Goal: Task Accomplishment & Management: Use online tool/utility

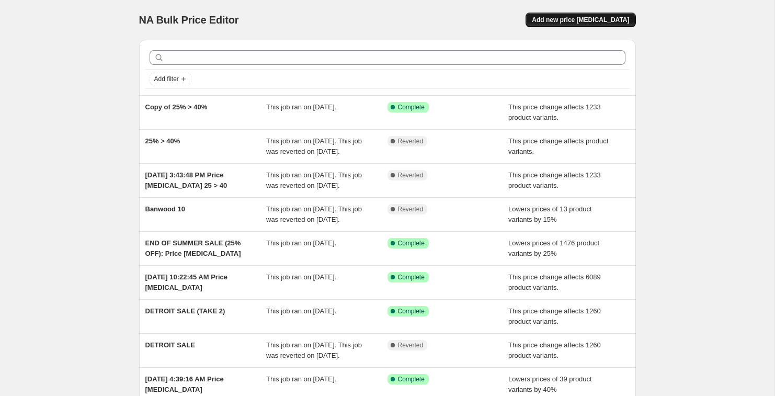
click at [576, 22] on span "Add new price change job" at bounding box center [580, 20] width 97 height 8
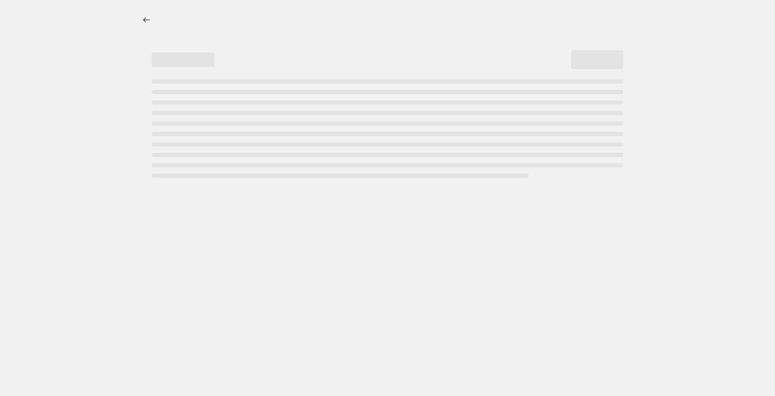
select select "percentage"
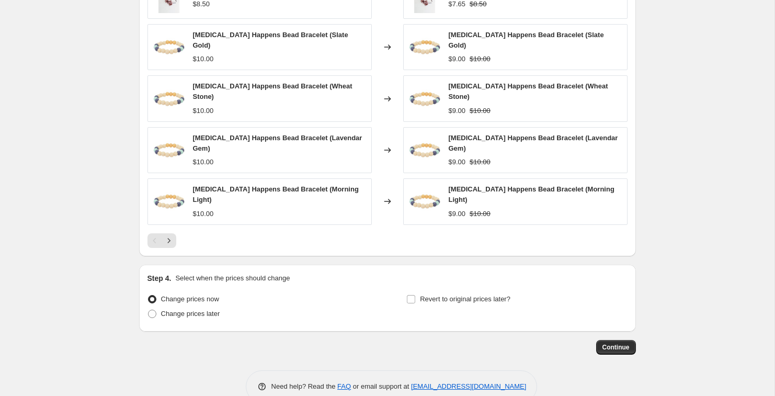
scroll to position [650, 0]
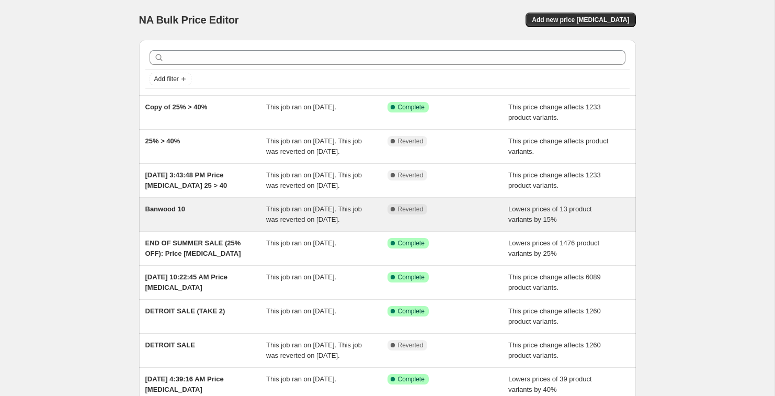
click at [172, 213] on span "Banwood 10" at bounding box center [165, 209] width 40 height 8
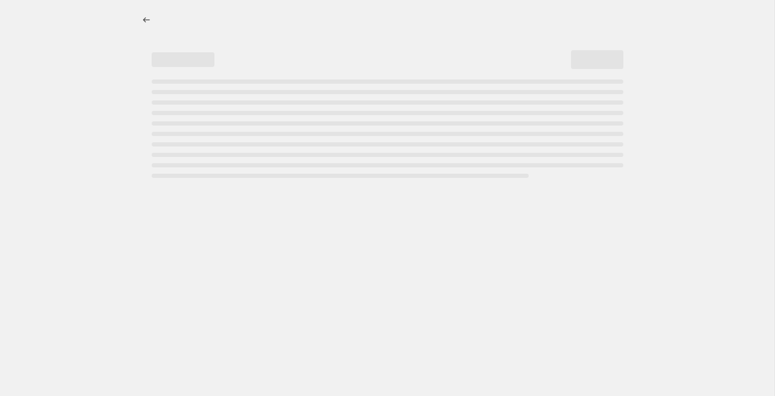
select select "percentage"
select select "vendor"
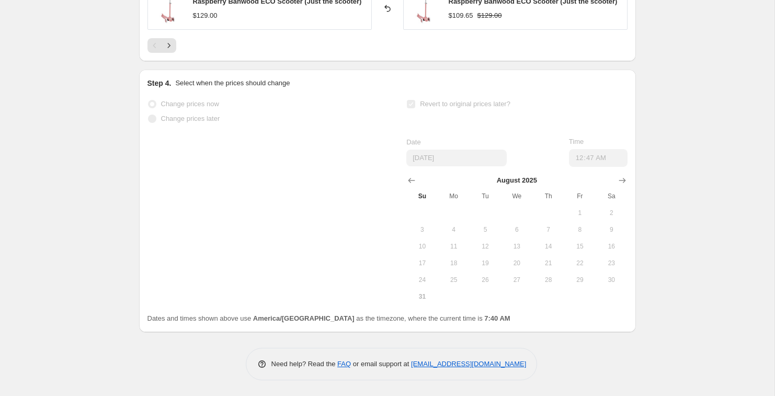
scroll to position [1078, 0]
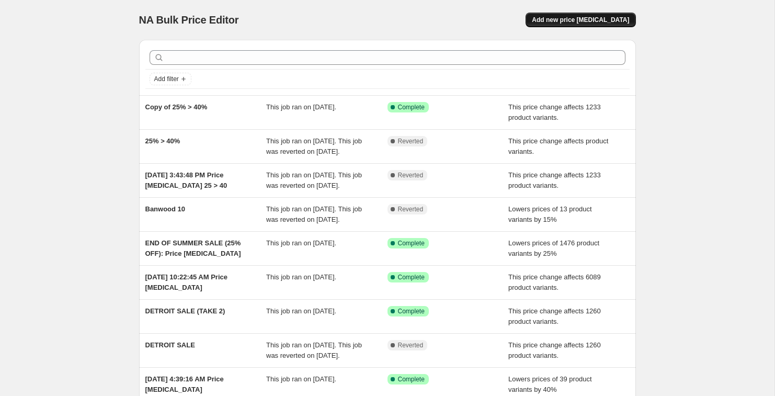
click at [617, 21] on span "Add new price [MEDICAL_DATA]" at bounding box center [580, 20] width 97 height 8
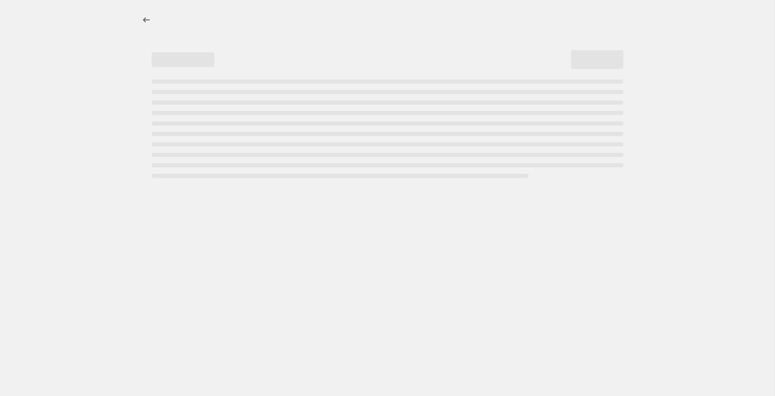
select select "percentage"
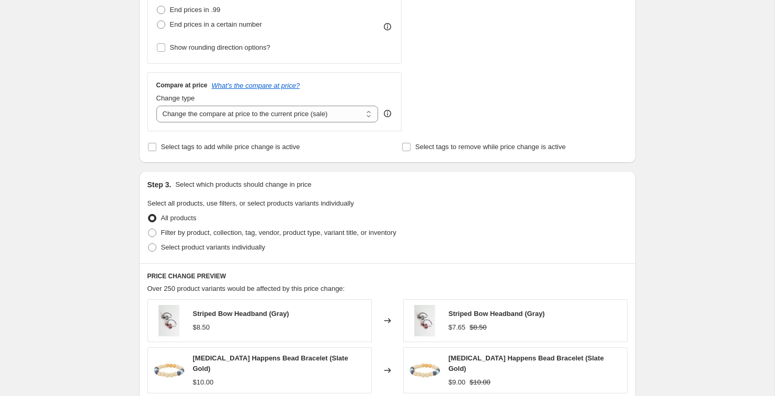
scroll to position [322, 0]
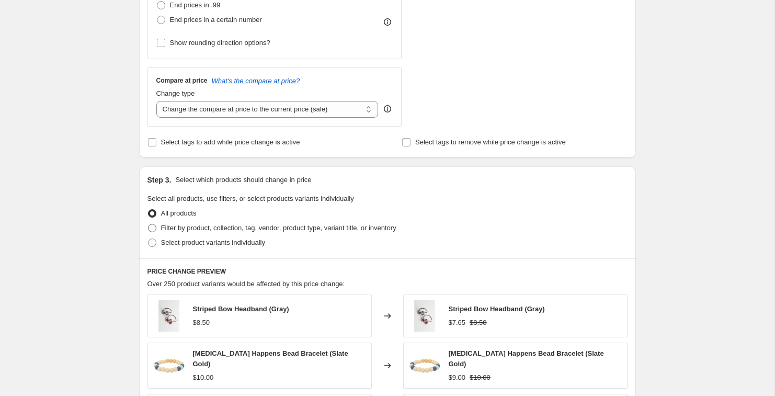
click at [209, 231] on span "Filter by product, collection, tag, vendor, product type, variant title, or inv…" at bounding box center [278, 228] width 235 height 8
click at [149, 224] on input "Filter by product, collection, tag, vendor, product type, variant title, or inv…" at bounding box center [148, 224] width 1 height 1
radio input "true"
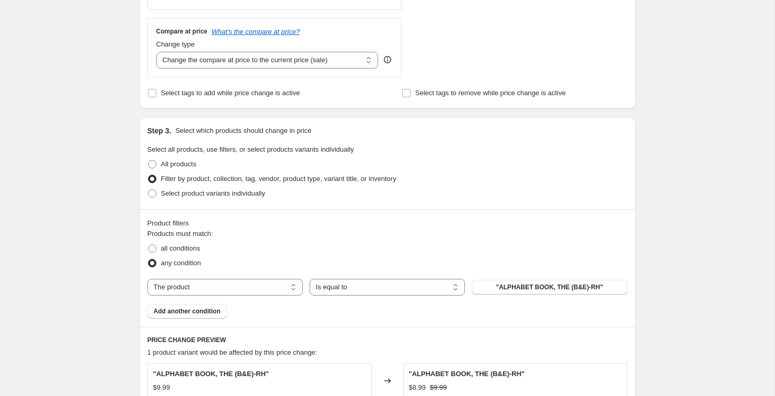
scroll to position [370, 0]
click at [226, 288] on select "The product The product's collection The product's tag The product's vendor The…" at bounding box center [225, 288] width 155 height 17
select select "vendor"
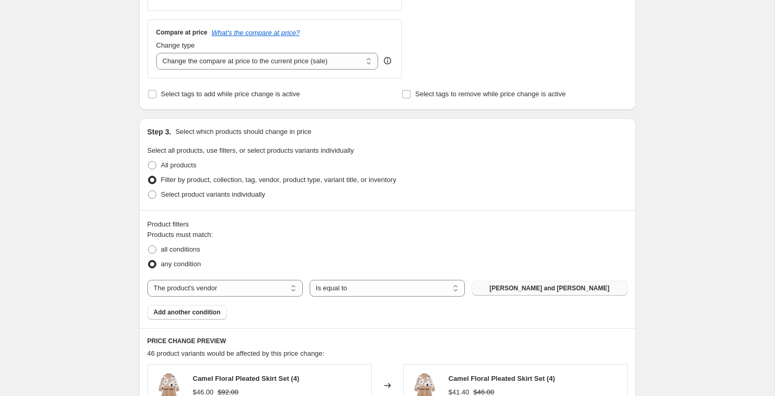
click at [499, 290] on button "abel and lula" at bounding box center [549, 288] width 155 height 15
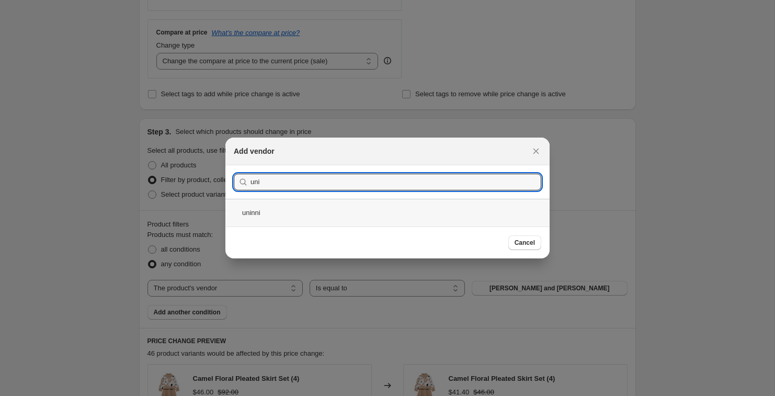
type input "uni"
click at [329, 207] on div "uninni" at bounding box center [387, 213] width 324 height 28
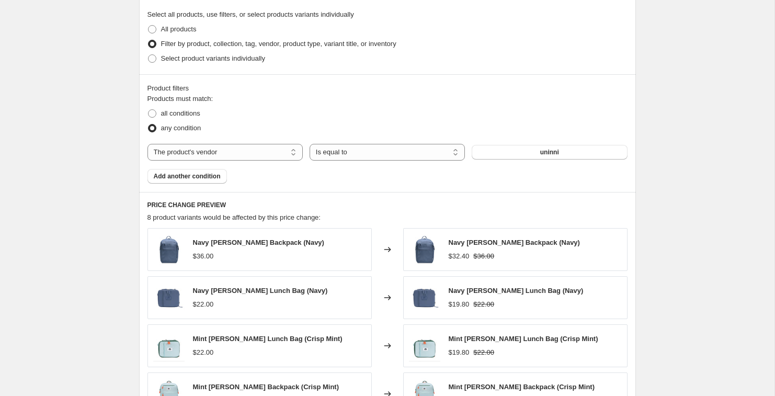
scroll to position [505, 0]
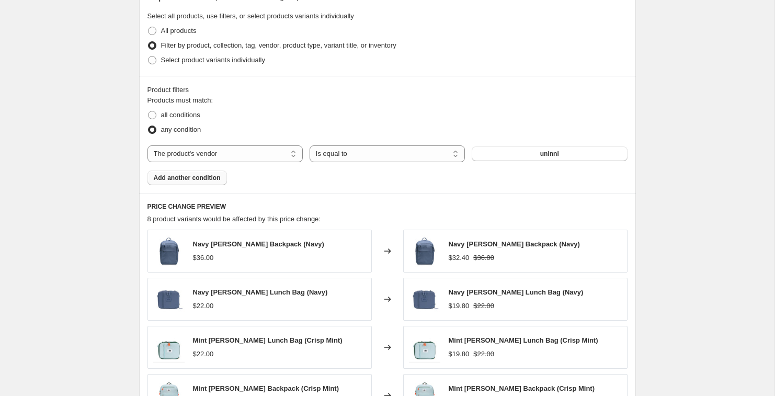
click at [211, 180] on span "Add another condition" at bounding box center [187, 178] width 67 height 8
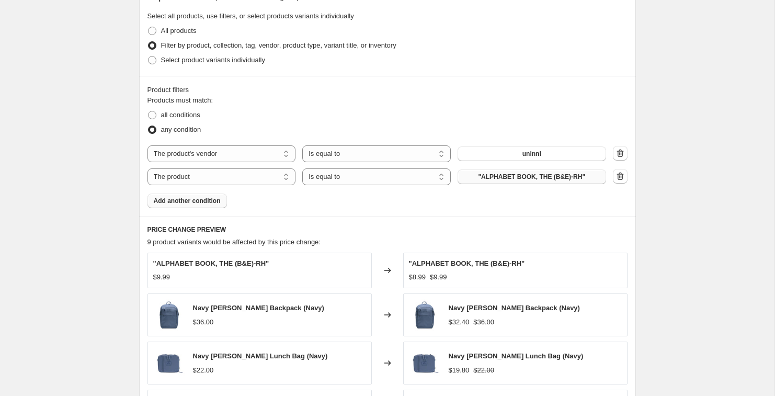
click at [535, 180] on span ""ALPHABET BOOK, THE (B&E)-RH"" at bounding box center [531, 177] width 107 height 8
click at [247, 179] on select "The product The product's collection The product's tag The product's vendor The…" at bounding box center [222, 176] width 149 height 17
select select "vendor"
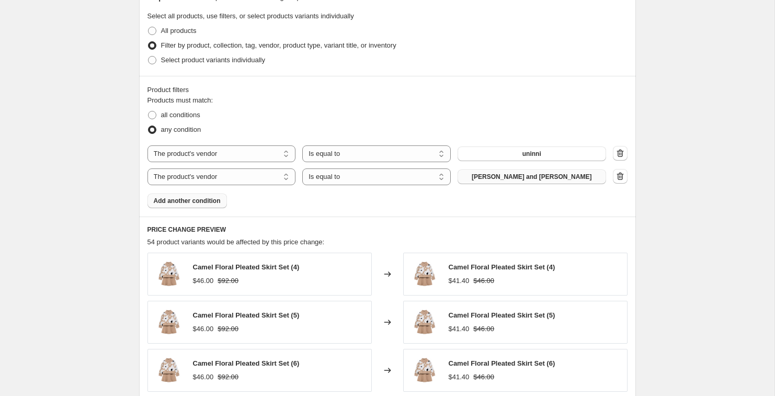
click at [536, 176] on span "abel and lula" at bounding box center [532, 177] width 120 height 8
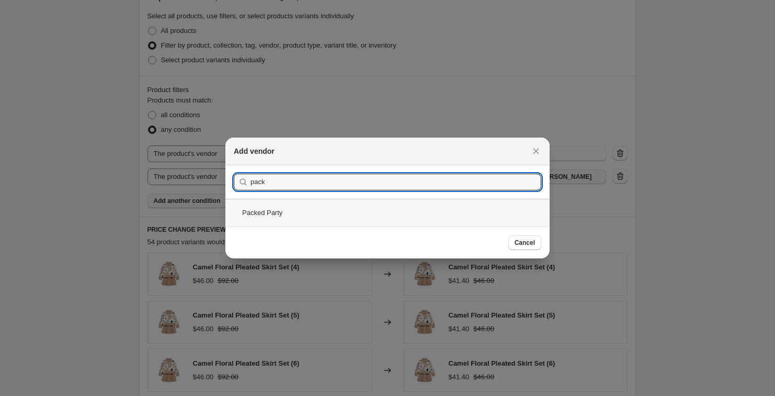
type input "pack"
click at [279, 209] on div "Packed Party" at bounding box center [387, 213] width 324 height 28
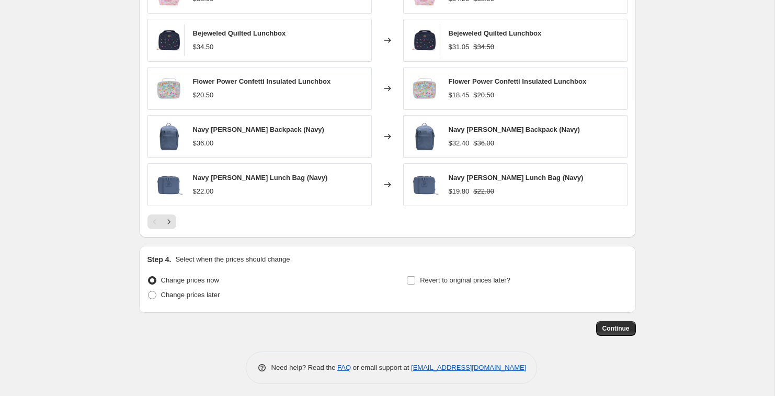
scroll to position [785, 0]
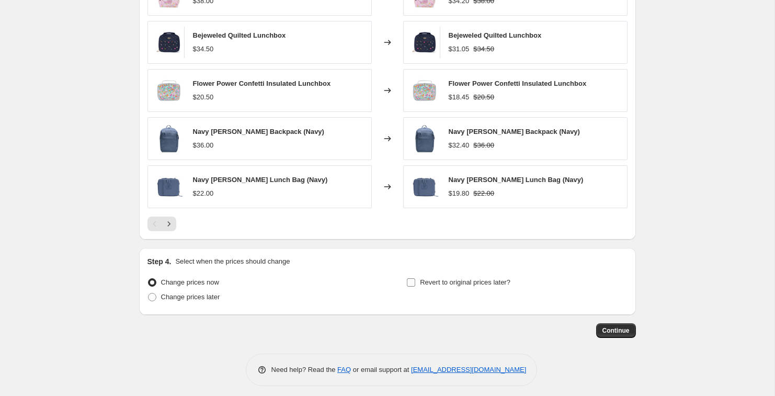
click at [507, 282] on span "Revert to original prices later?" at bounding box center [465, 282] width 90 height 8
click at [415, 282] on input "Revert to original prices later?" at bounding box center [411, 282] width 8 height 8
checkbox input "true"
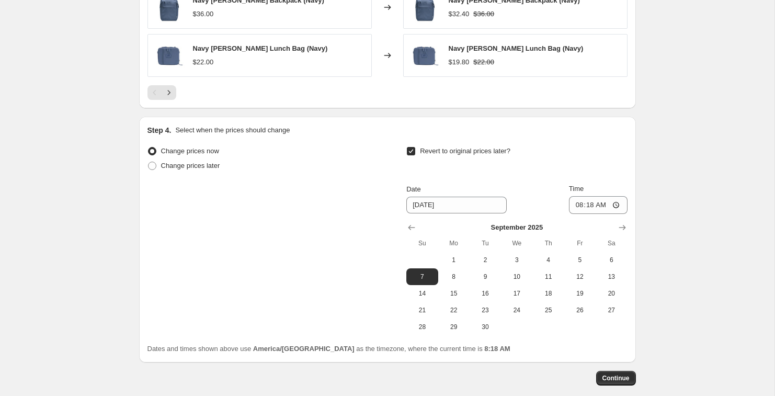
scroll to position [914, 0]
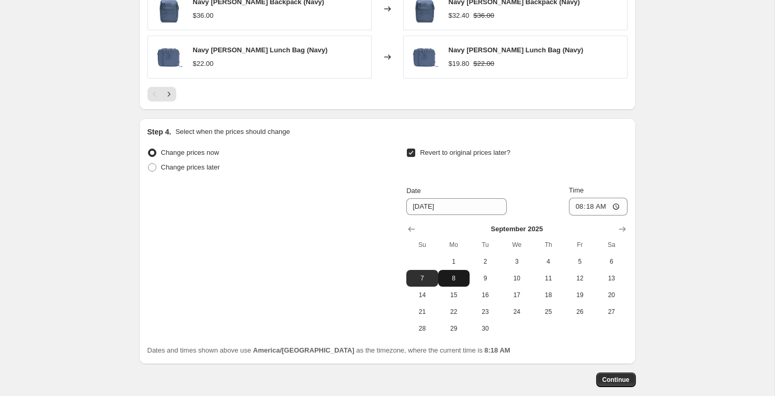
click at [451, 279] on span "8" at bounding box center [454, 278] width 23 height 8
type input "[DATE]"
click at [622, 378] on span "Continue" at bounding box center [616, 380] width 27 height 8
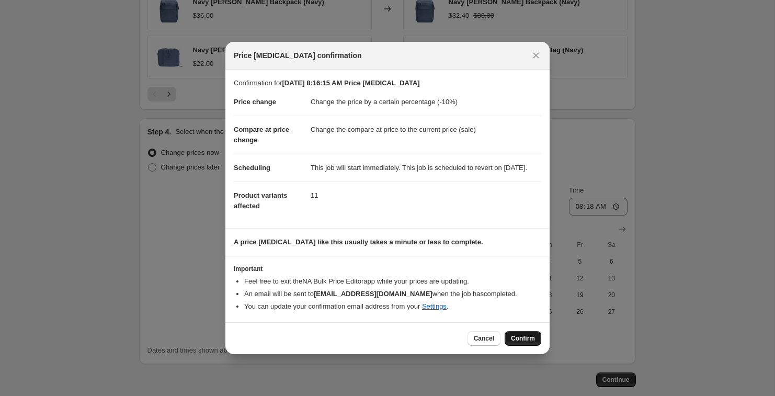
click at [512, 341] on span "Confirm" at bounding box center [523, 338] width 24 height 8
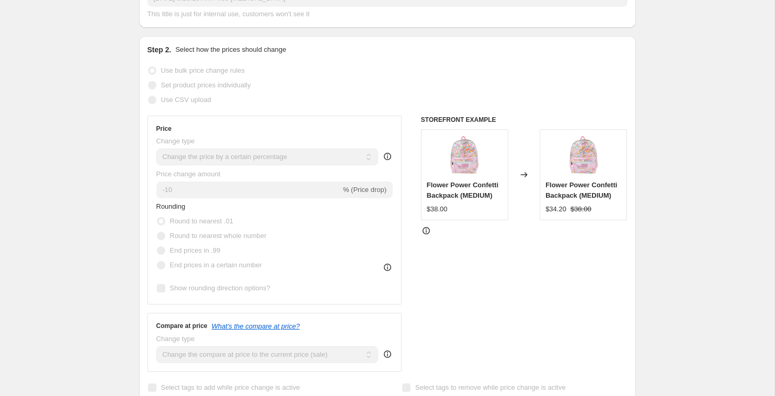
scroll to position [152, 0]
select select "percentage"
select select "vendor"
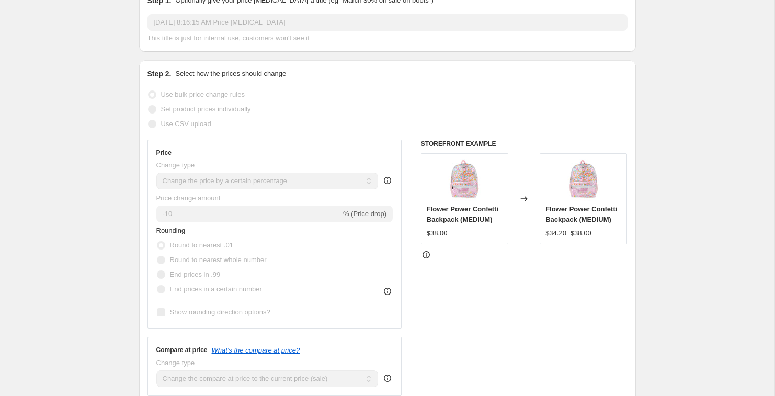
scroll to position [0, 0]
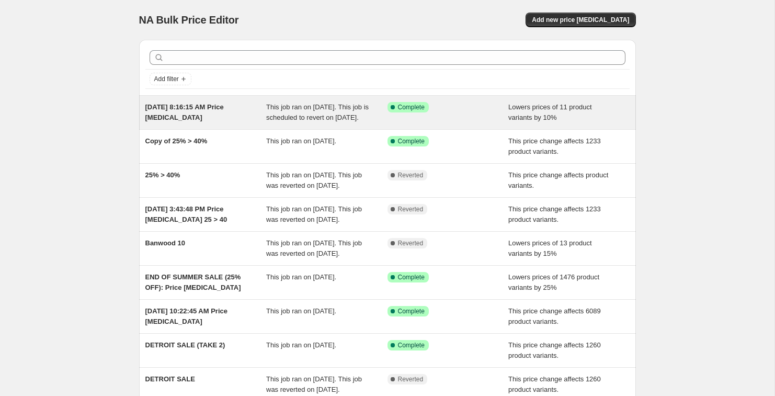
click at [388, 115] on div "Success Complete Complete" at bounding box center [448, 112] width 121 height 21
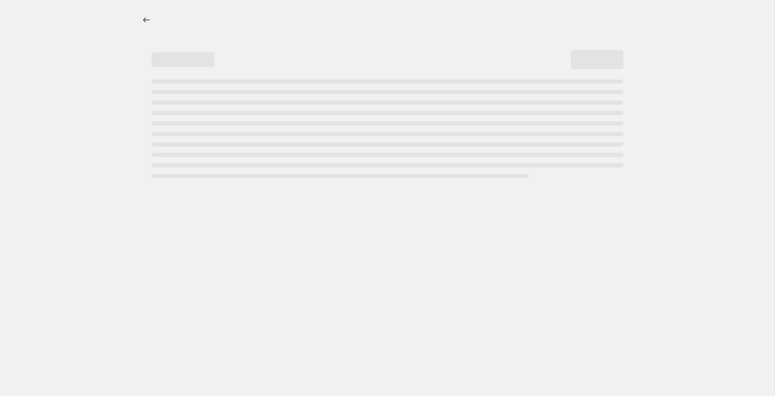
select select "percentage"
select select "vendor"
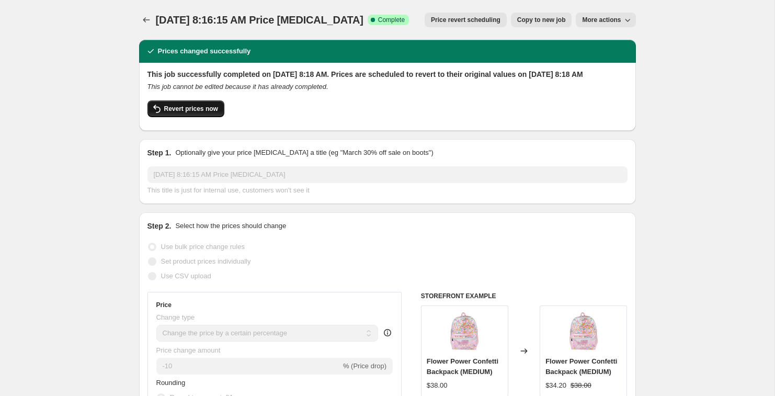
click at [201, 113] on span "Revert prices now" at bounding box center [191, 109] width 54 height 8
checkbox input "false"
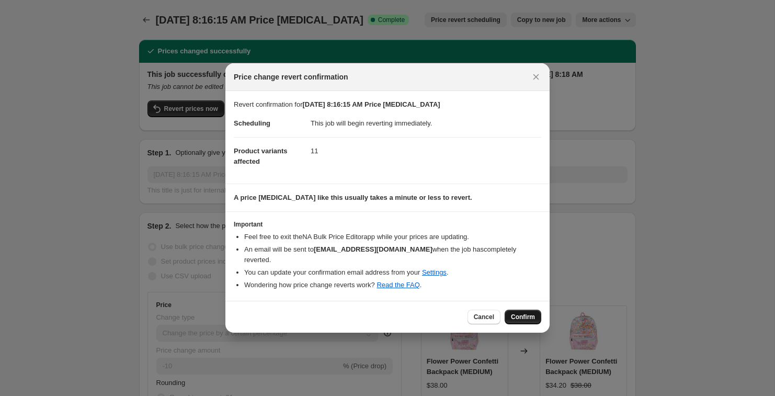
click at [518, 313] on span "Confirm" at bounding box center [523, 317] width 24 height 8
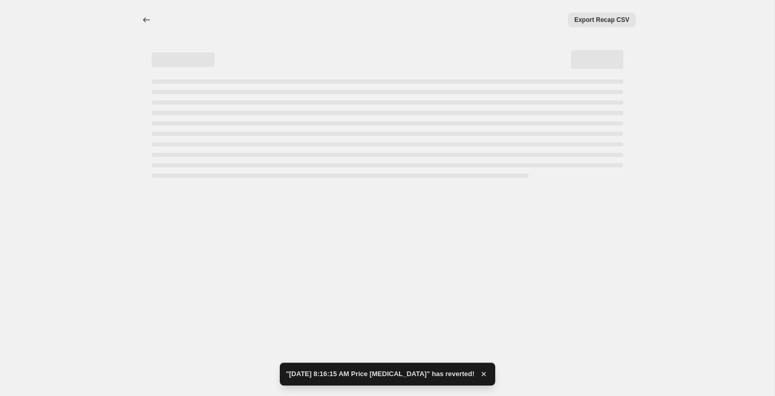
select select "percentage"
select select "vendor"
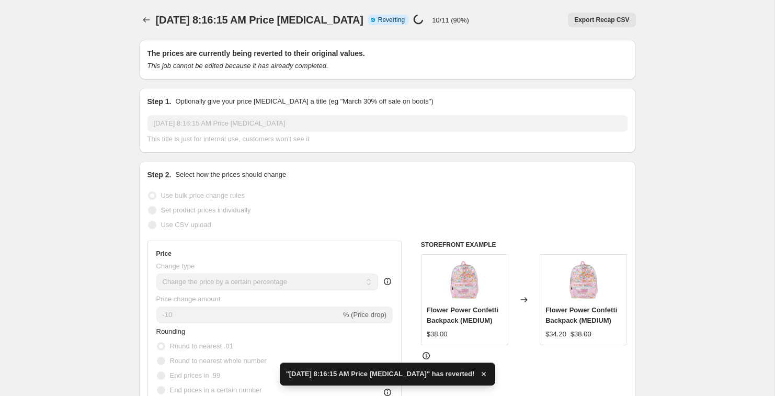
checkbox input "true"
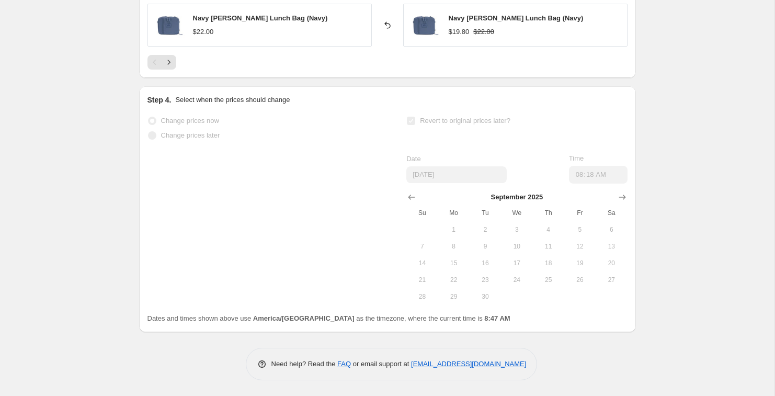
scroll to position [1013, 0]
